Goal: Transaction & Acquisition: Purchase product/service

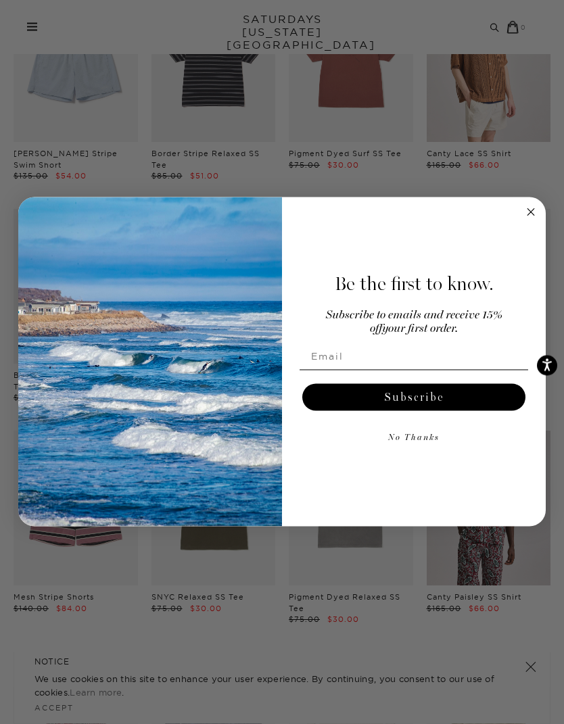
scroll to position [2325, 0]
click at [527, 210] on circle "Close dialog" at bounding box center [531, 212] width 16 height 16
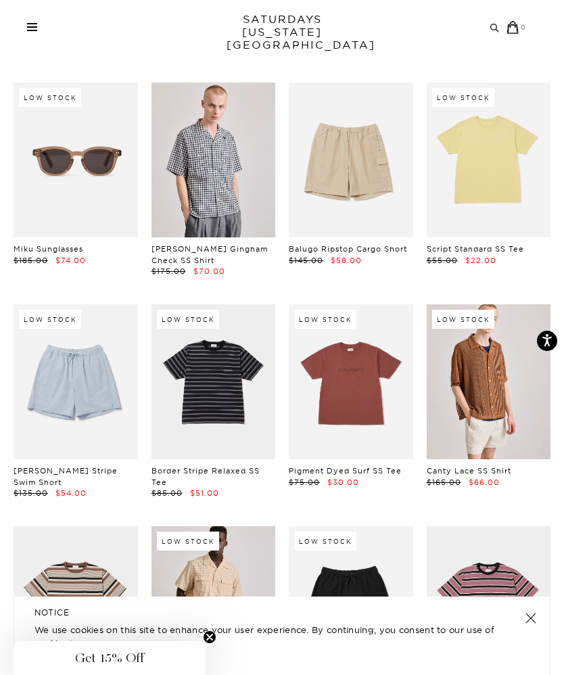
scroll to position [1963, 0]
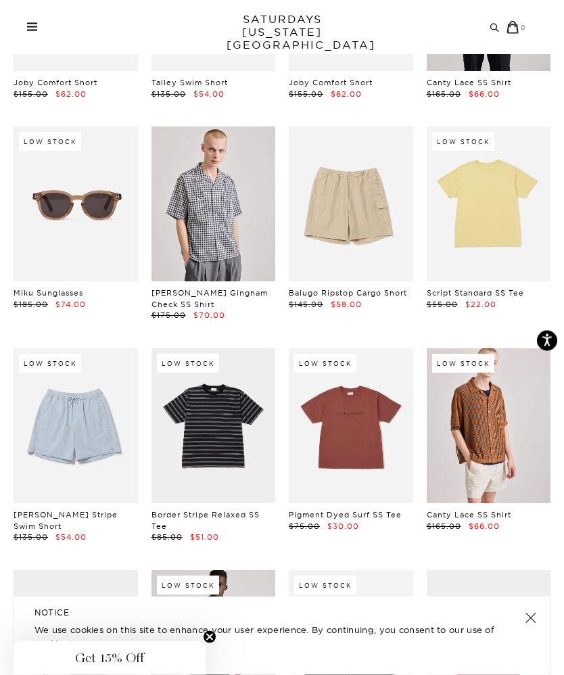
click at [30, 30] on span at bounding box center [32, 30] width 10 height 1
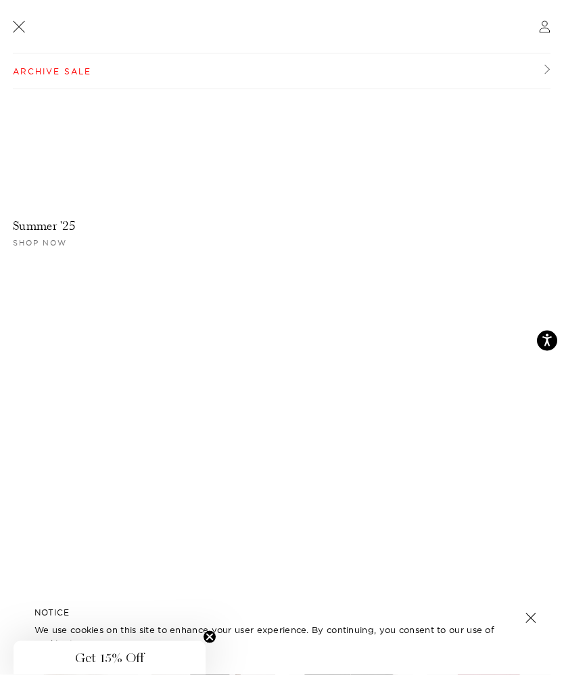
scroll to position [0, 0]
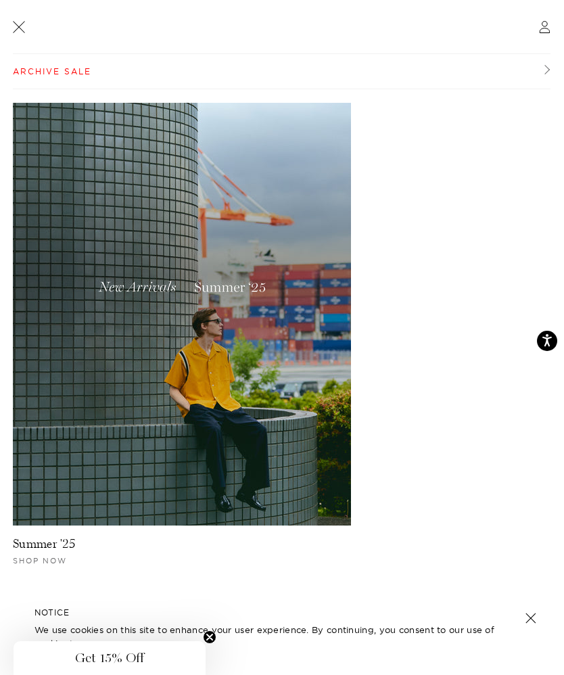
click at [16, 25] on link at bounding box center [18, 26] width 17 height 17
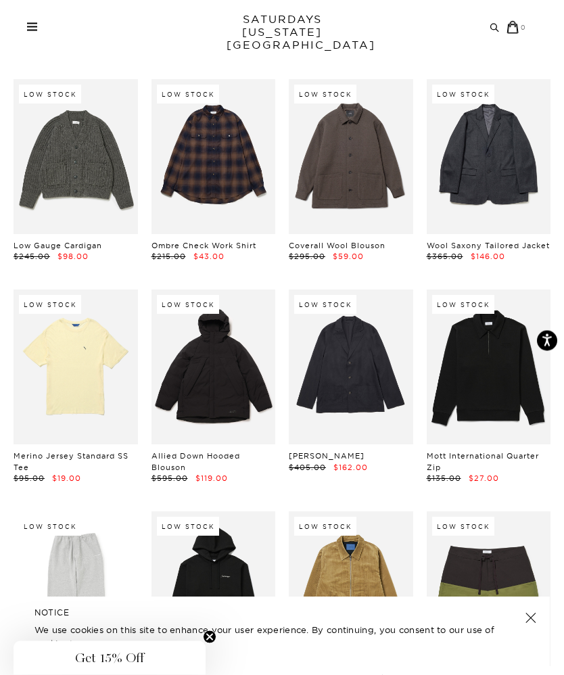
scroll to position [12577, 0]
click at [509, 289] on link at bounding box center [489, 366] width 124 height 155
click at [363, 289] on link at bounding box center [351, 366] width 124 height 155
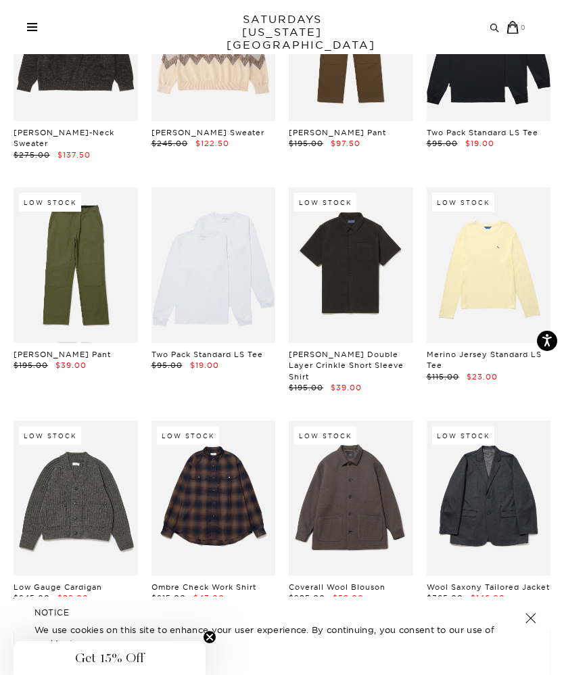
scroll to position [12234, 0]
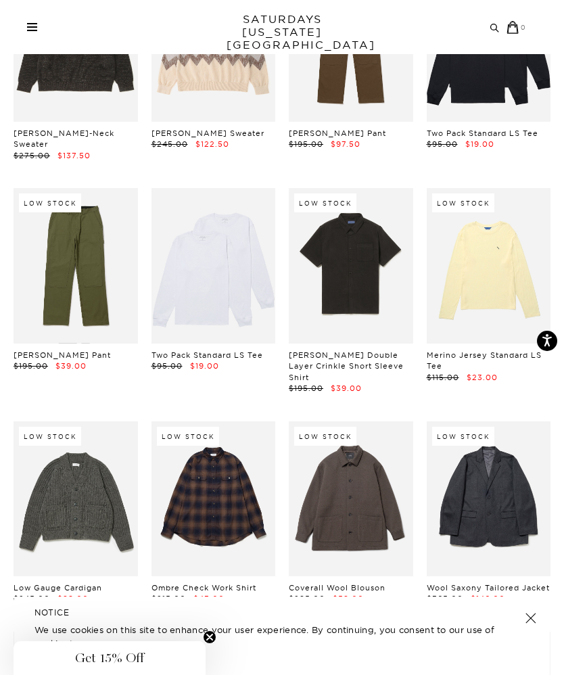
click at [356, 421] on link at bounding box center [351, 498] width 124 height 155
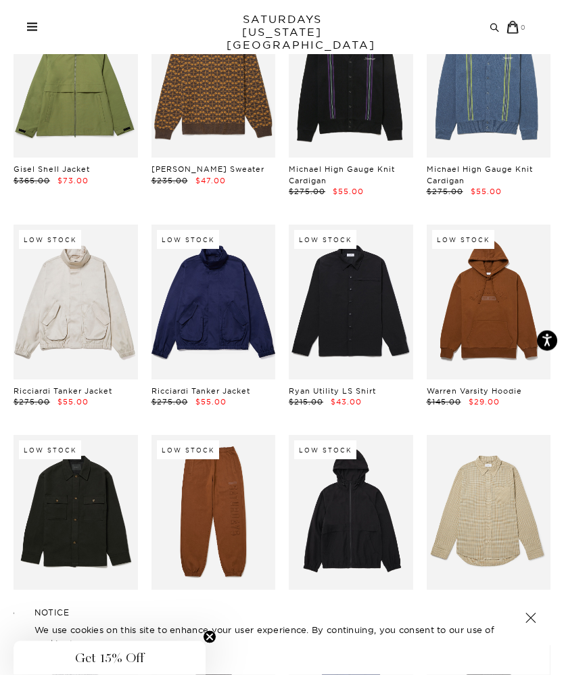
scroll to position [8052, 0]
click at [368, 225] on link at bounding box center [351, 302] width 124 height 155
click at [87, 435] on link at bounding box center [76, 512] width 124 height 155
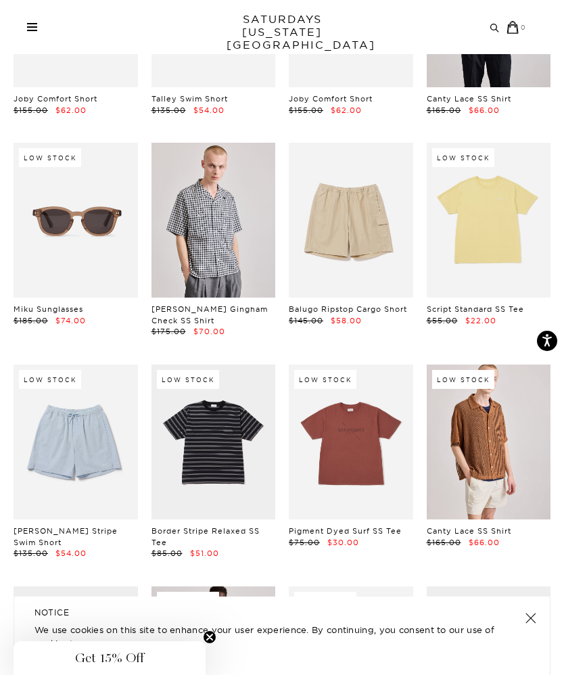
scroll to position [1828, 0]
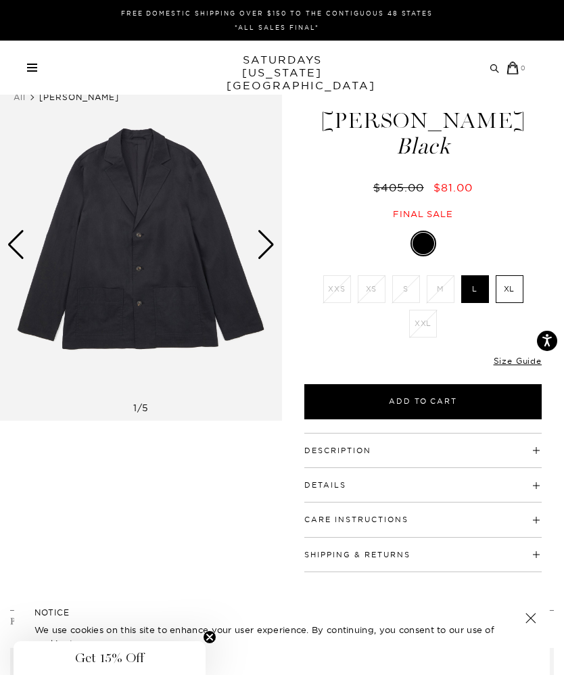
click at [262, 243] on div "Next slide" at bounding box center [266, 245] width 18 height 30
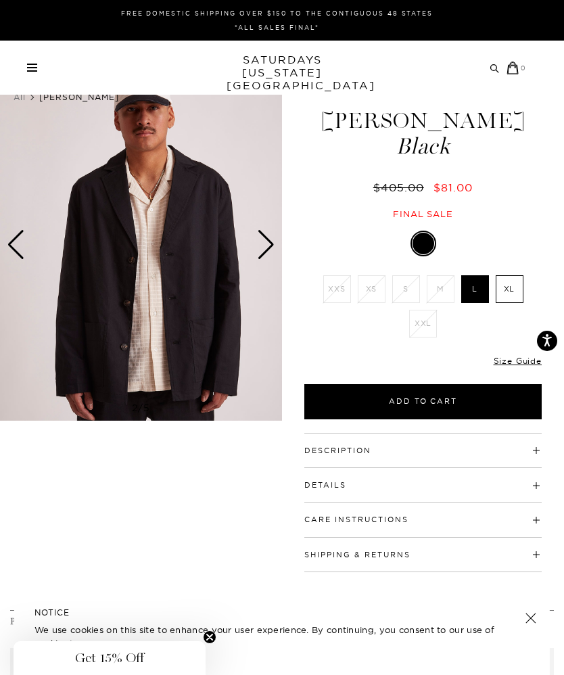
click at [266, 248] on div "Next slide" at bounding box center [266, 245] width 18 height 30
